Goal: Information Seeking & Learning: Learn about a topic

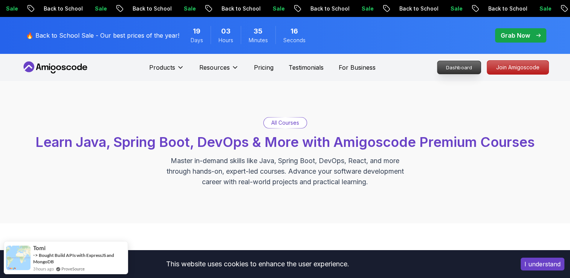
click at [457, 67] on p "Dashboard" at bounding box center [459, 67] width 43 height 13
click at [469, 67] on p "Dashboard" at bounding box center [459, 67] width 43 height 13
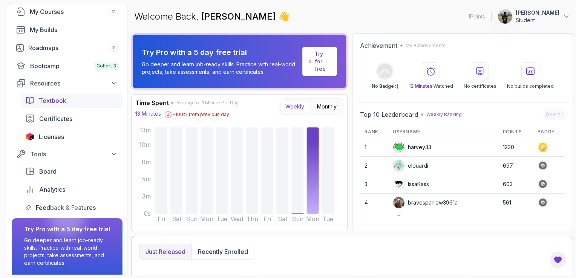
scroll to position [6, 0]
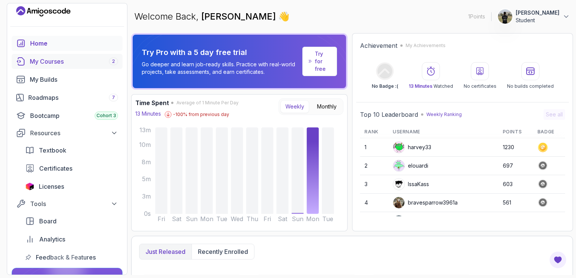
click at [91, 63] on div "My Courses 2" at bounding box center [74, 61] width 88 height 9
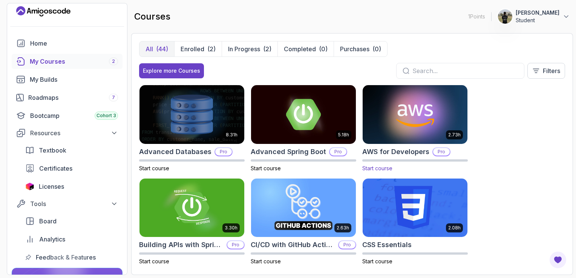
click at [411, 157] on div "2.73h AWS for Developers Pro Start course" at bounding box center [415, 128] width 106 height 87
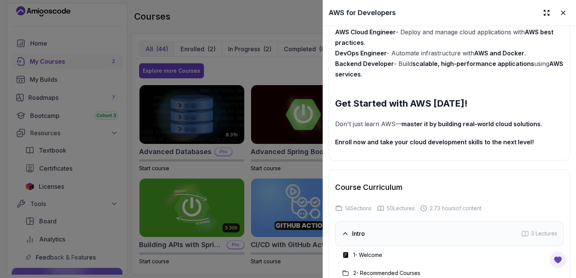
scroll to position [1056, 0]
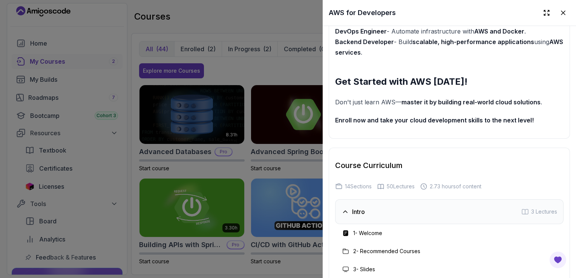
click at [300, 266] on div at bounding box center [288, 139] width 576 height 278
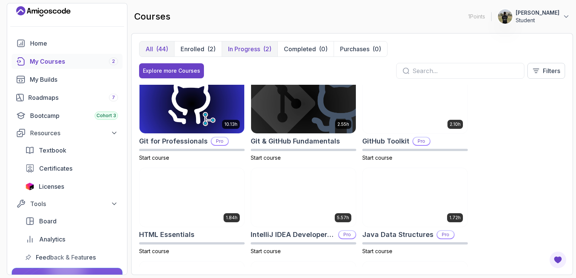
scroll to position [277, 0]
